Goal: Transaction & Acquisition: Obtain resource

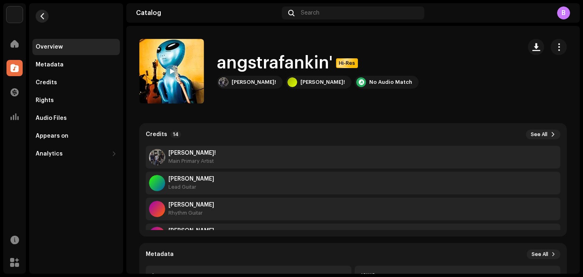
click at [45, 16] on span "button" at bounding box center [42, 16] width 6 height 6
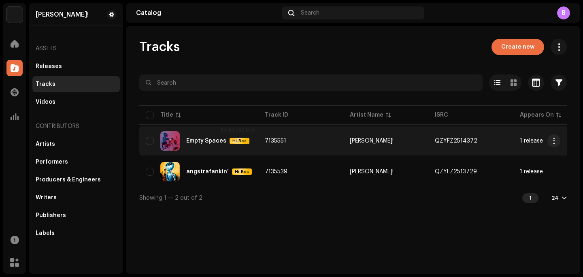
click at [225, 137] on div "Empty Spaces Hi-Res" at bounding box center [199, 140] width 106 height 19
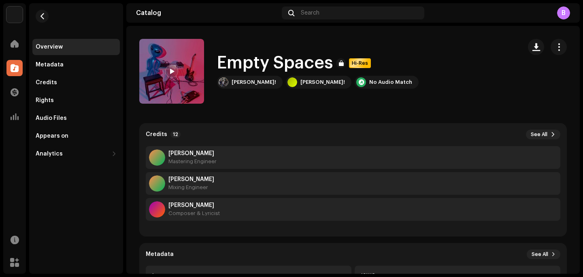
scroll to position [233, 0]
click at [39, 20] on button "button" at bounding box center [42, 16] width 13 height 13
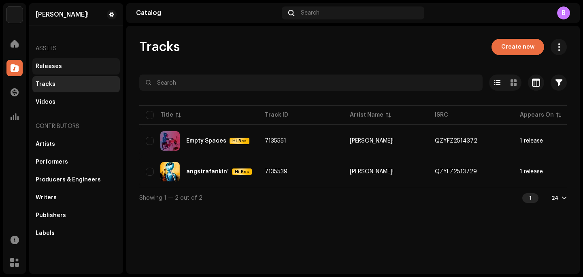
click at [65, 74] on div "Releases" at bounding box center [75, 66] width 87 height 16
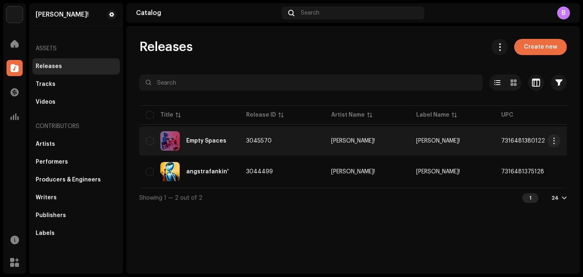
click at [191, 147] on div "Empty Spaces" at bounding box center [189, 140] width 87 height 19
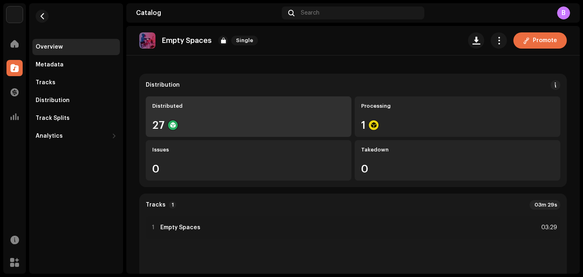
scroll to position [63, 0]
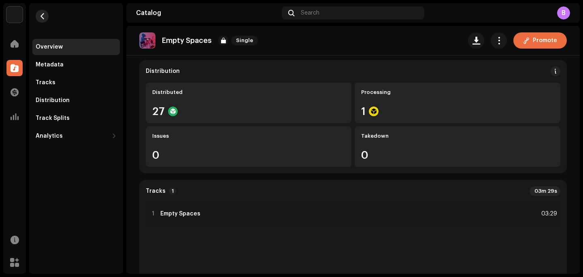
click at [43, 18] on span "button" at bounding box center [42, 16] width 6 height 6
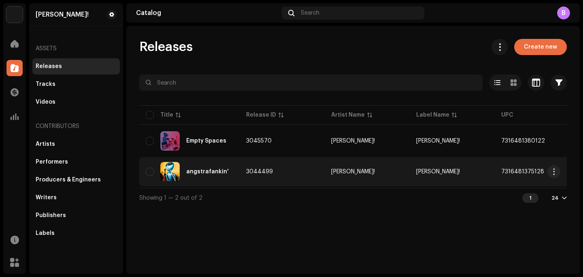
click at [202, 161] on td "angstrafankin'" at bounding box center [189, 171] width 100 height 29
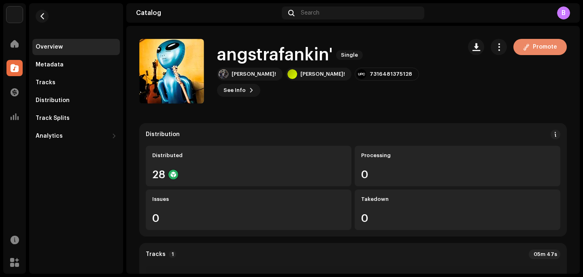
click at [513, 45] on button "Promote" at bounding box center [539, 47] width 53 height 16
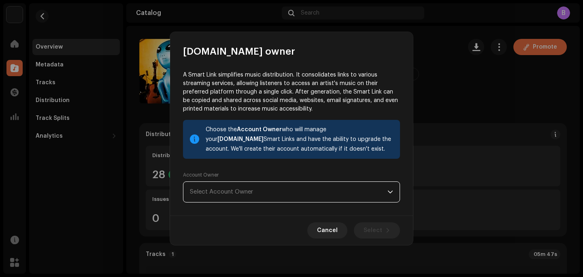
click at [287, 183] on span "Select Account Owner" at bounding box center [289, 192] width 198 height 20
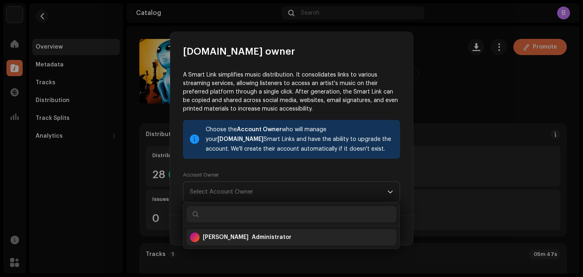
click at [230, 232] on div "[PERSON_NAME] Administrator" at bounding box center [291, 236] width 203 height 19
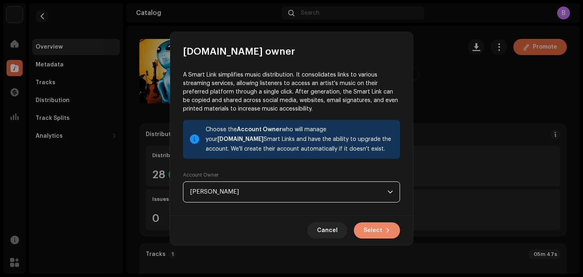
click at [379, 234] on span "Select" at bounding box center [372, 230] width 19 height 16
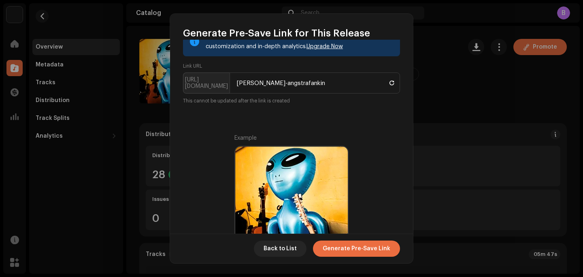
scroll to position [74, 0]
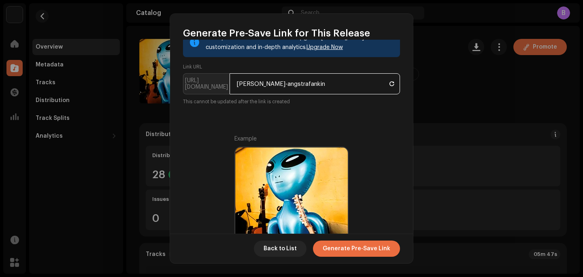
click at [294, 87] on input "[PERSON_NAME]-angstrafankin" at bounding box center [314, 83] width 170 height 21
type input "[PERSON_NAME]-angstrafankin"
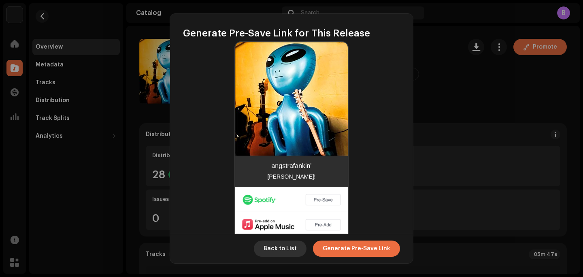
scroll to position [241, 0]
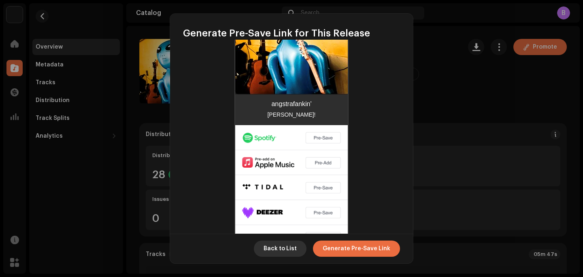
click at [278, 252] on span "Back to List" at bounding box center [279, 248] width 33 height 16
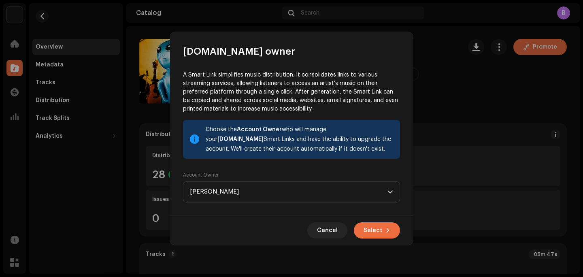
scroll to position [0, 0]
click at [363, 229] on button "Select" at bounding box center [377, 230] width 46 height 16
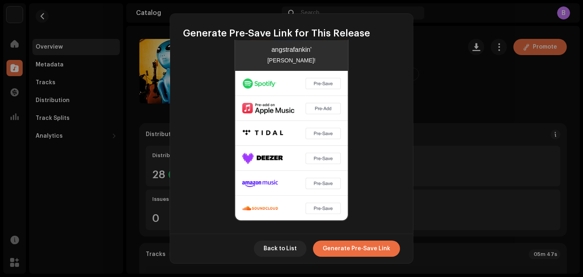
scroll to position [296, 0]
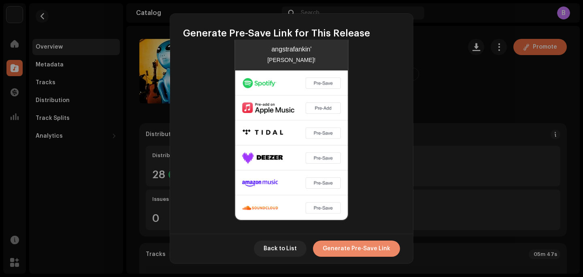
click at [356, 241] on span "Generate Pre-Save Link" at bounding box center [357, 248] width 68 height 16
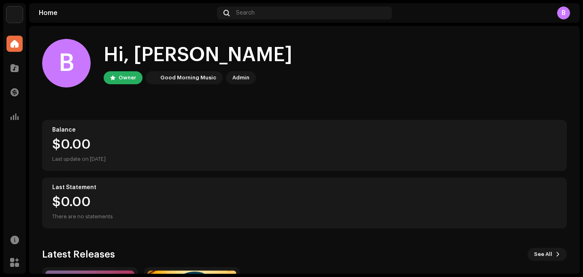
scroll to position [123, 0]
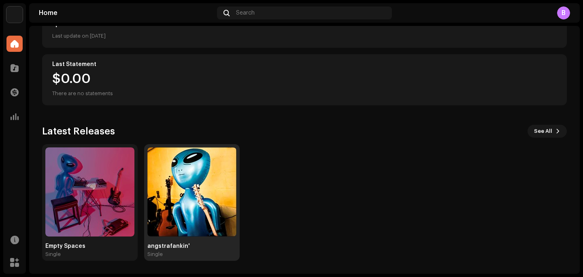
click at [177, 195] on img at bounding box center [191, 191] width 89 height 89
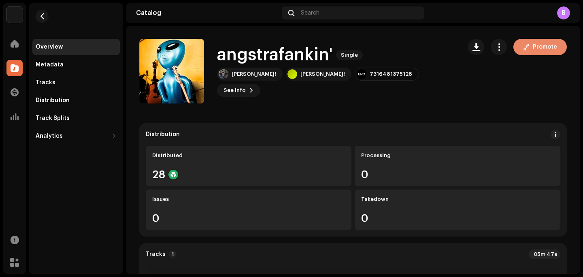
click at [523, 47] on span at bounding box center [526, 47] width 6 height 6
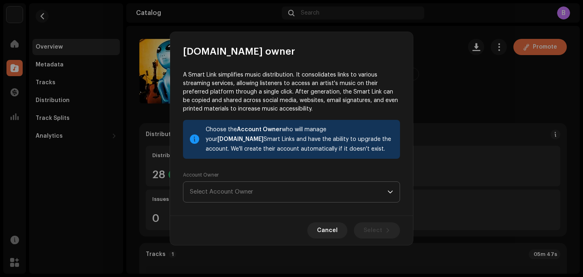
click at [324, 202] on p-select "Select Account Owner" at bounding box center [291, 191] width 217 height 21
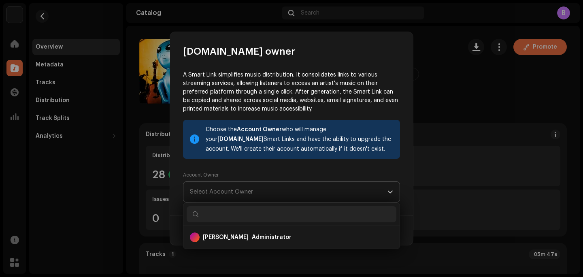
click at [317, 184] on span "Select Account Owner" at bounding box center [289, 192] width 198 height 20
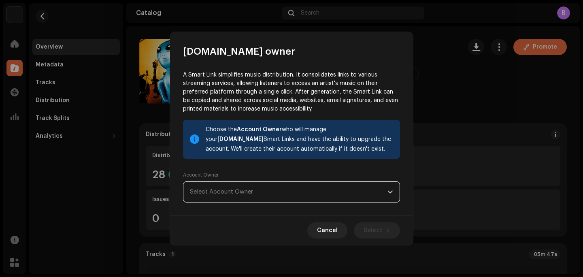
click at [316, 184] on span "Select Account Owner" at bounding box center [289, 192] width 198 height 20
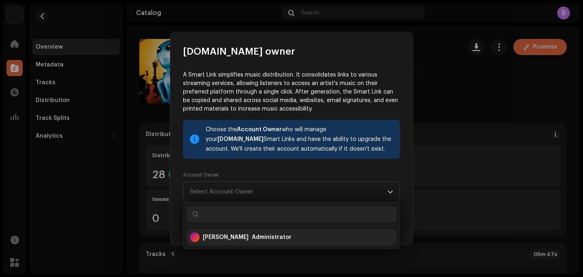
click at [317, 231] on div "[PERSON_NAME] Administrator" at bounding box center [291, 236] width 203 height 19
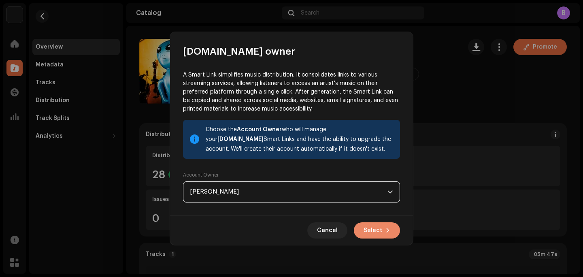
click at [374, 233] on span "Select" at bounding box center [372, 230] width 19 height 16
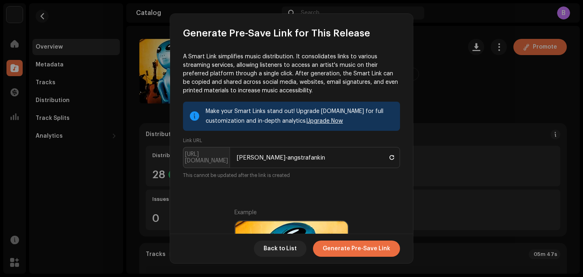
scroll to position [296, 0]
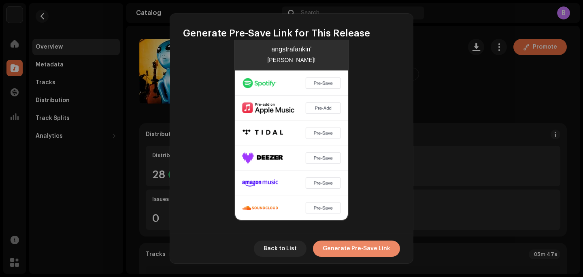
click at [330, 242] on span "Generate Pre-Save Link" at bounding box center [357, 248] width 68 height 16
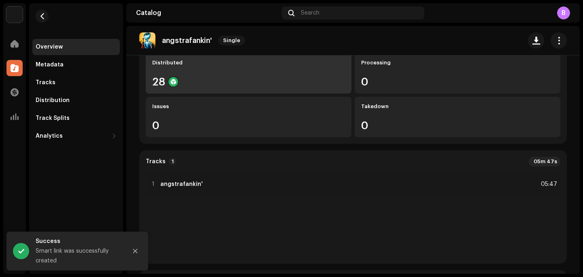
scroll to position [0, 0]
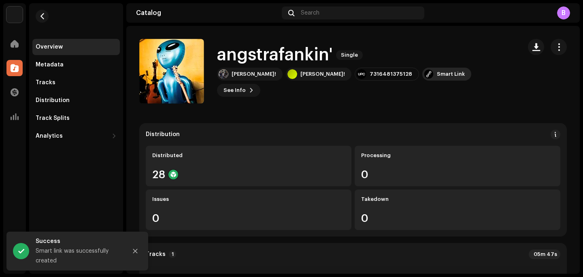
click at [437, 77] on div "Smart Link" at bounding box center [451, 74] width 28 height 6
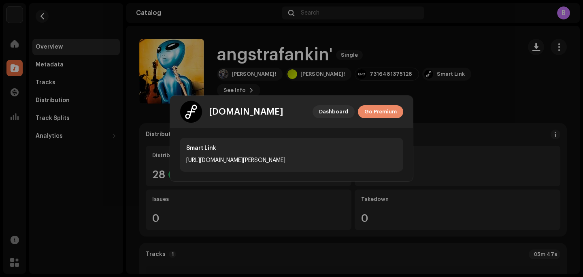
click at [379, 115] on span "Go Premium" at bounding box center [380, 112] width 32 height 16
click at [379, 109] on span "Go Premium" at bounding box center [380, 112] width 32 height 16
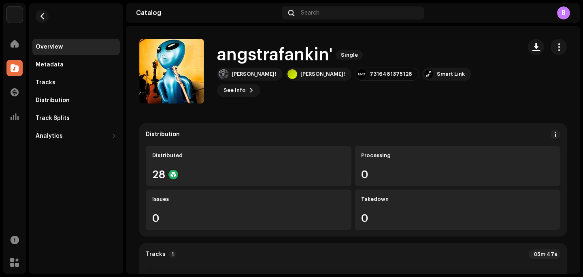
click at [467, 95] on div "[DOMAIN_NAME] Dashboard Go Premium Smart Link [URL][DOMAIN_NAME][PERSON_NAME]" at bounding box center [291, 138] width 583 height 277
click at [555, 48] on span "button" at bounding box center [559, 47] width 8 height 6
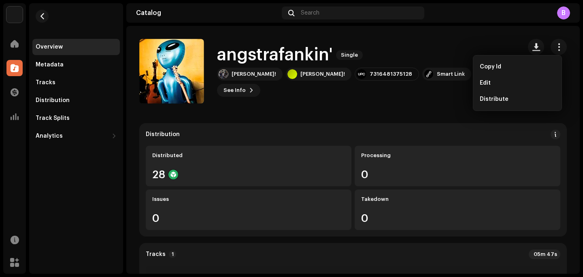
click at [436, 53] on div "angstrafankin' Single [PERSON_NAME]! [PERSON_NAME]! 7316481375128 Smart Link Se…" at bounding box center [327, 71] width 376 height 65
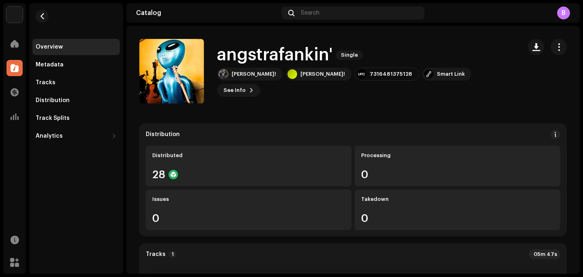
click at [39, 8] on re-m-nav-back at bounding box center [41, 21] width 19 height 36
click at [41, 15] on span "button" at bounding box center [42, 16] width 6 height 6
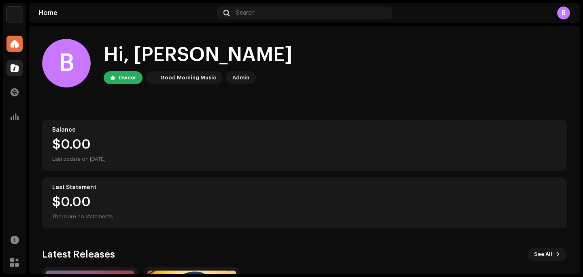
click at [14, 66] on span at bounding box center [15, 68] width 8 height 6
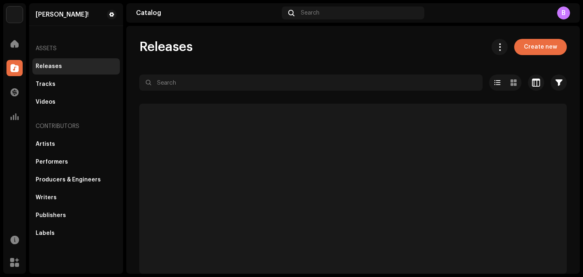
click at [76, 93] on div "Releases Tracks Videos" at bounding box center [75, 84] width 87 height 52
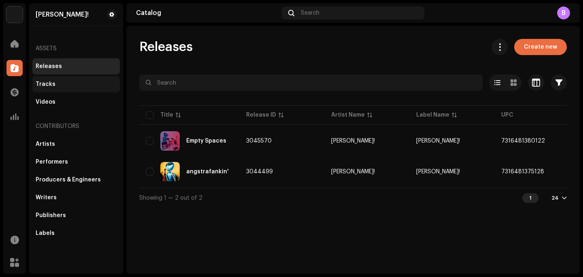
click at [72, 87] on div "Tracks" at bounding box center [76, 84] width 81 height 6
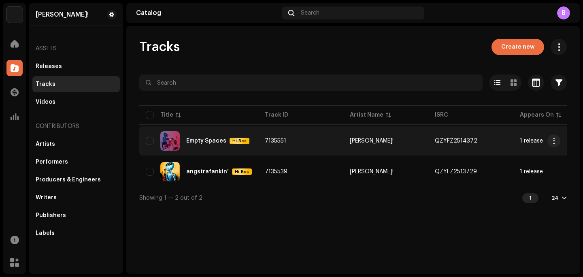
click at [195, 144] on div "Empty Spaces Hi-Res" at bounding box center [217, 141] width 63 height 6
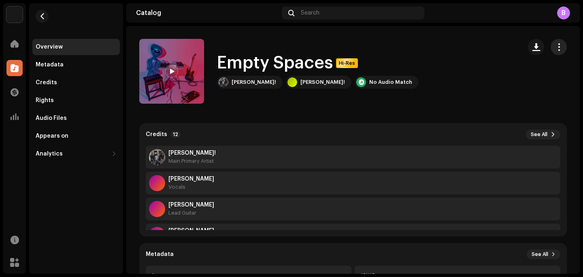
click at [550, 52] on button "button" at bounding box center [558, 47] width 16 height 16
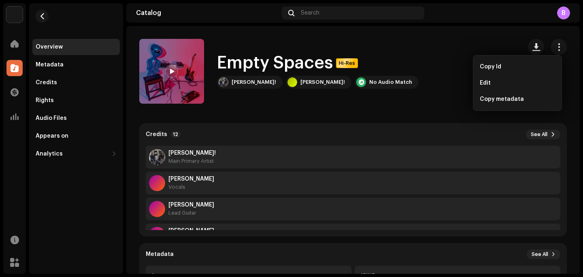
click at [446, 45] on div "Empty Spaces Hi-Res [PERSON_NAME]! [PERSON_NAME]! No Audio Match" at bounding box center [327, 71] width 376 height 65
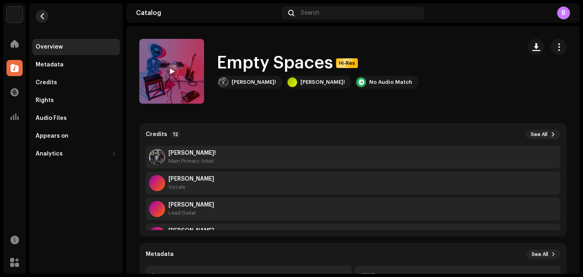
click at [43, 18] on span "button" at bounding box center [42, 16] width 6 height 6
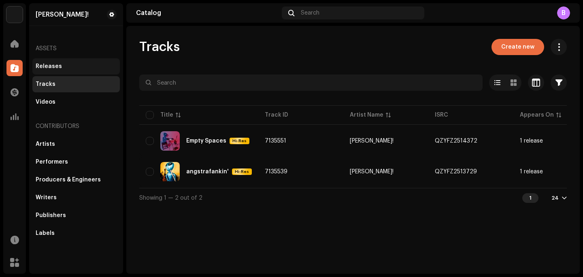
click at [71, 62] on div "Releases" at bounding box center [75, 66] width 87 height 16
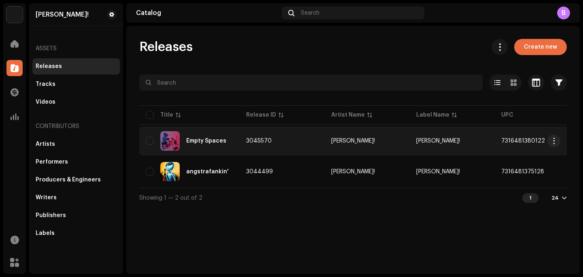
click at [203, 146] on div "Empty Spaces" at bounding box center [189, 140] width 87 height 19
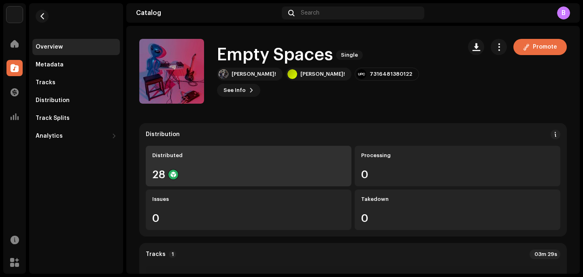
click at [306, 162] on div "Distributed 28" at bounding box center [249, 166] width 206 height 40
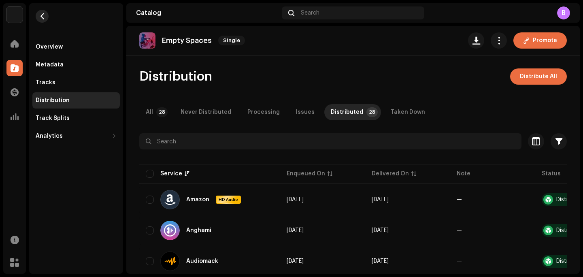
click at [45, 18] on button "button" at bounding box center [42, 16] width 13 height 13
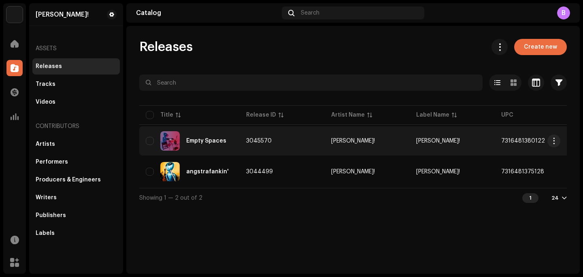
click at [200, 140] on div "Empty Spaces" at bounding box center [206, 141] width 40 height 6
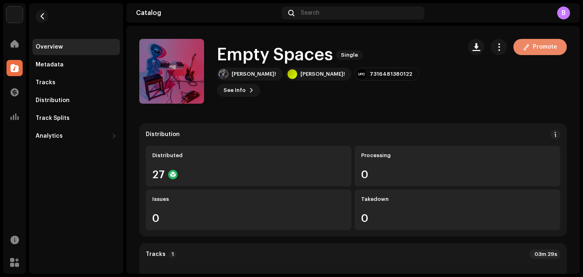
click at [541, 51] on span "Promote" at bounding box center [545, 47] width 24 height 16
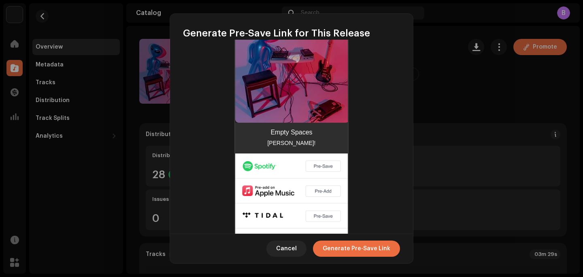
scroll to position [296, 0]
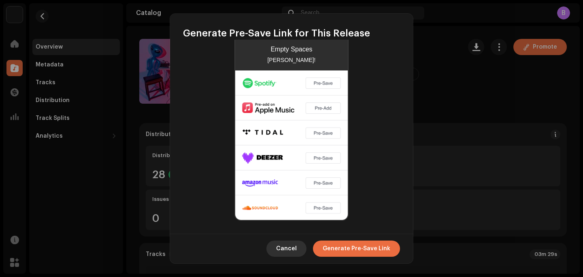
click at [289, 241] on span "Cancel" at bounding box center [286, 248] width 21 height 16
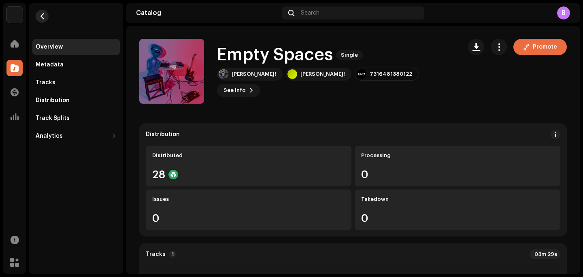
click at [40, 17] on span "button" at bounding box center [42, 16] width 6 height 6
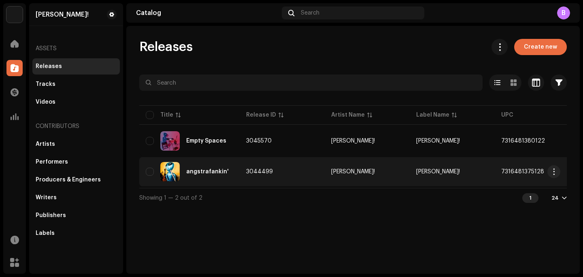
click at [192, 168] on div "angstrafankin'" at bounding box center [189, 171] width 87 height 19
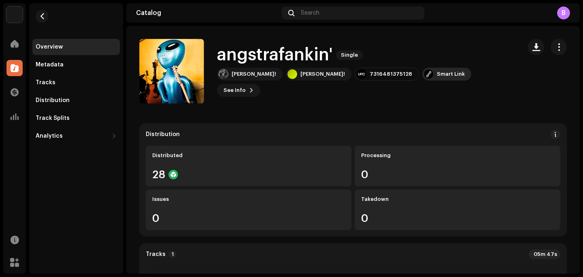
click at [422, 81] on div "Smart Link" at bounding box center [446, 74] width 49 height 13
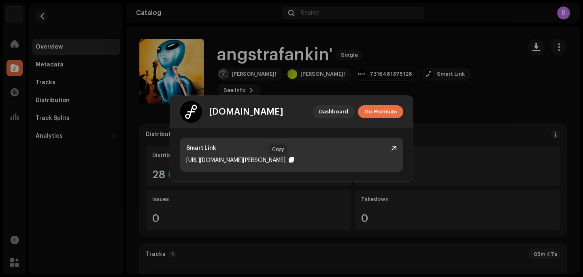
click at [289, 159] on div at bounding box center [291, 160] width 5 height 6
click at [264, 161] on div "[URL][DOMAIN_NAME][PERSON_NAME]" at bounding box center [235, 160] width 99 height 10
